Goal: Check status: Check status

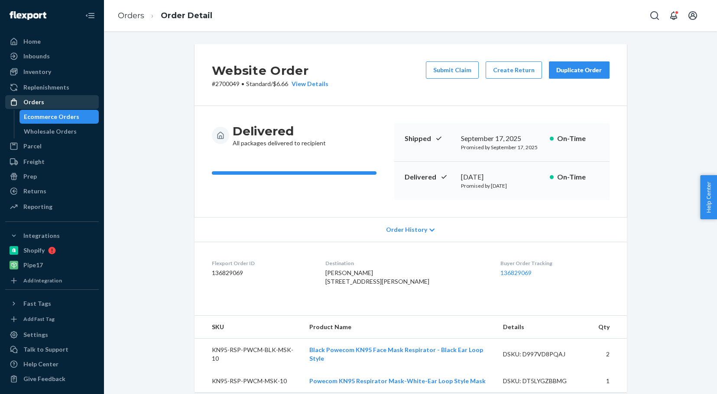
scroll to position [173, 0]
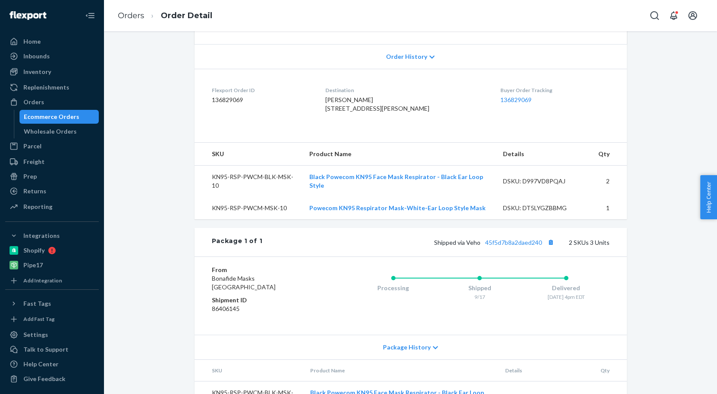
drag, startPoint x: 29, startPoint y: 106, endPoint x: 176, endPoint y: 116, distance: 147.2
click at [29, 106] on div "Orders" at bounding box center [33, 102] width 21 height 9
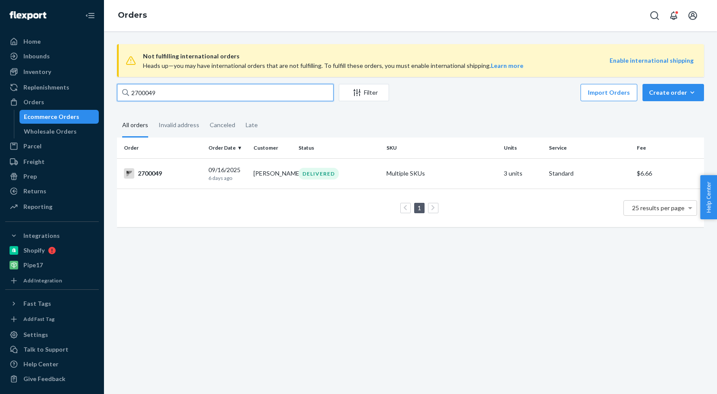
click at [169, 89] on input "2700049" at bounding box center [225, 92] width 216 height 17
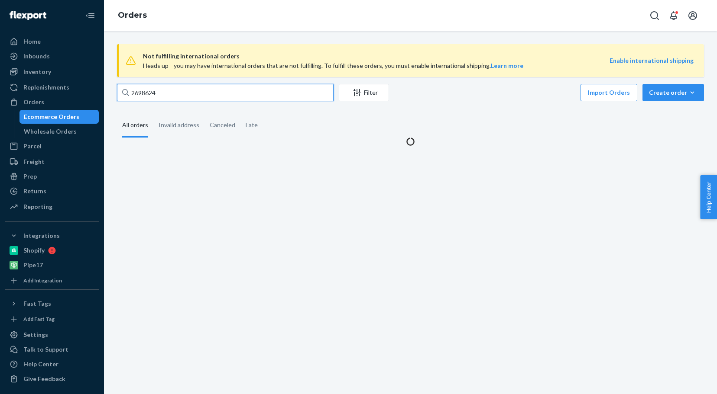
type input "2698624"
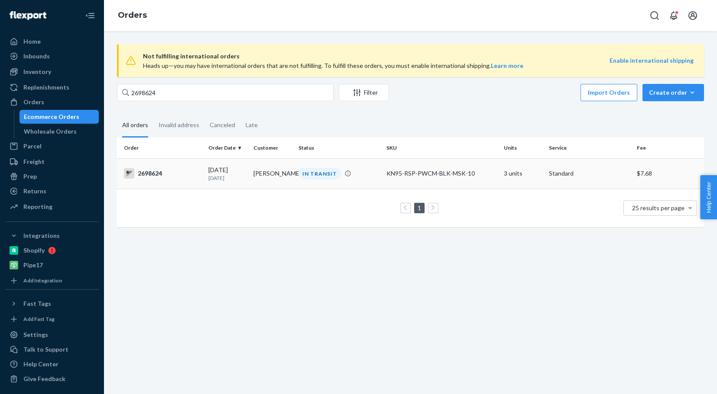
click at [149, 175] on div "2698624" at bounding box center [163, 173] width 78 height 10
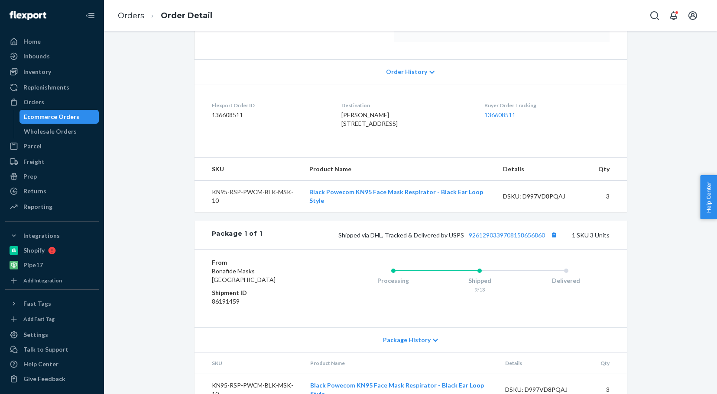
scroll to position [173, 0]
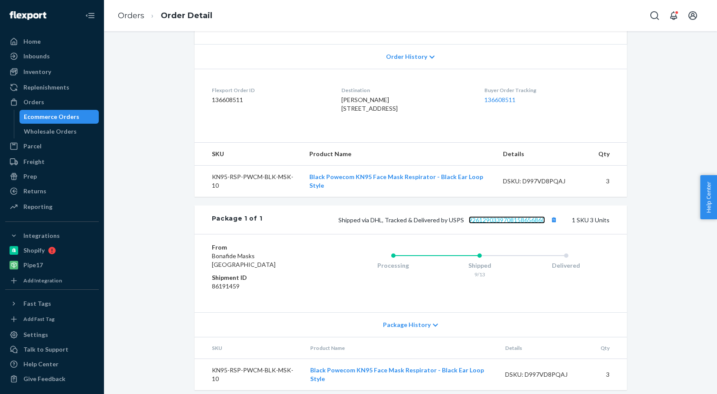
click at [486, 224] on link "9261290339708158656860" at bounding box center [507, 219] width 76 height 7
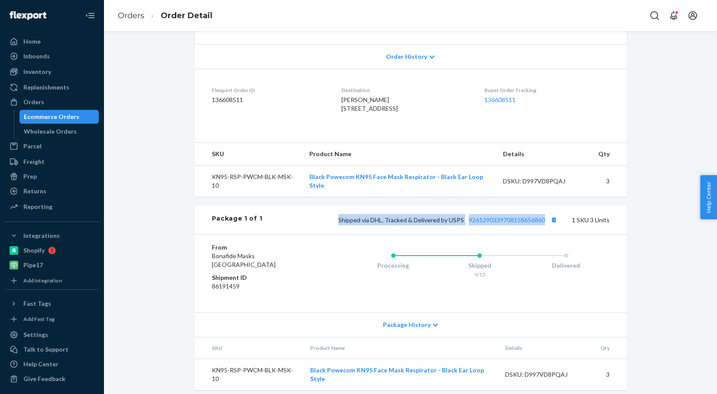
drag, startPoint x: 335, startPoint y: 234, endPoint x: 543, endPoint y: 245, distance: 208.5
click at [543, 234] on div "Package 1 of 1 Shipped via DHL, Tracked & Delivered by USPS 9261290339708158656…" at bounding box center [410, 220] width 432 height 29
copy span "Shipped via DHL, Tracked & Delivered by USPS 9261290339708158656860"
